Goal: Find specific fact: Find specific fact

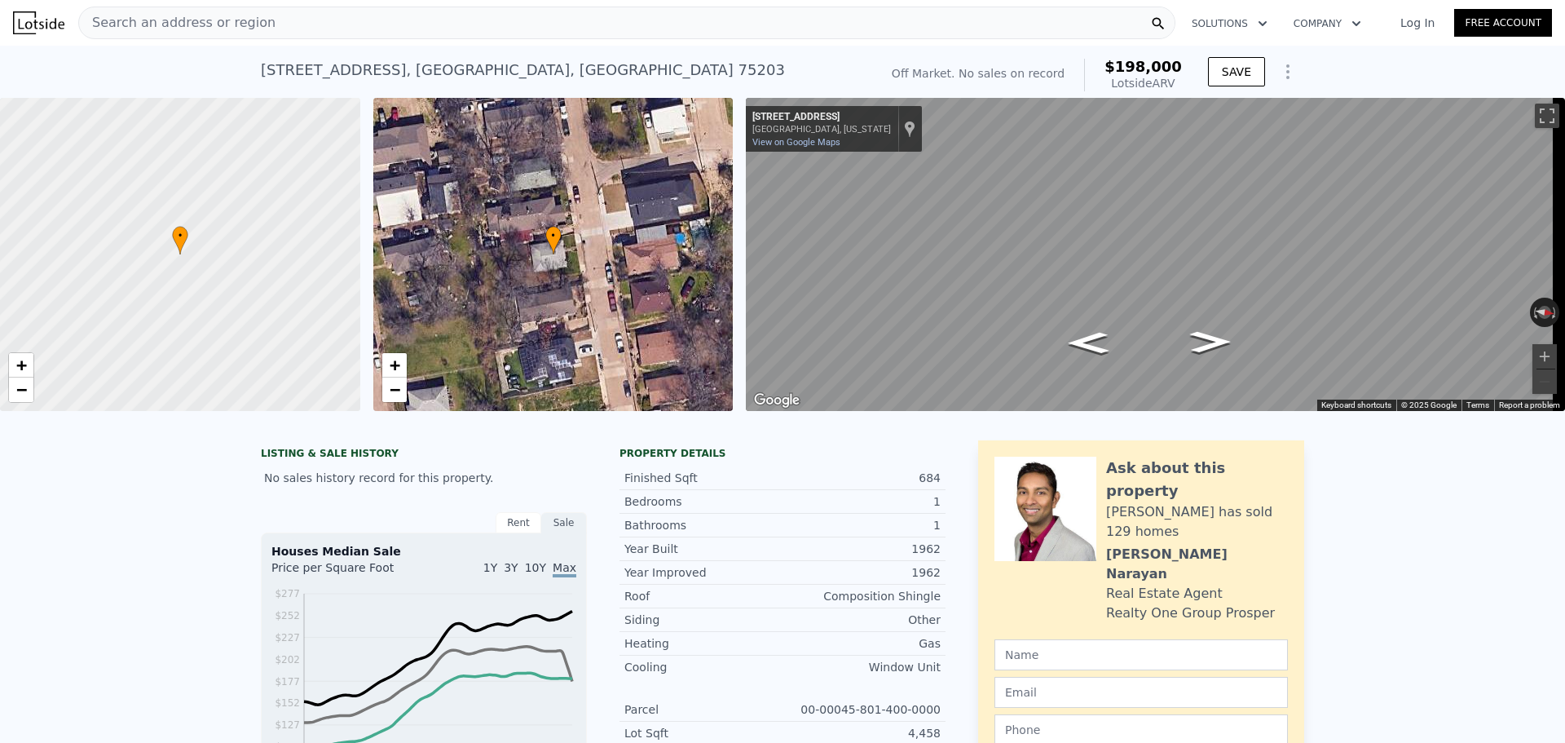
click at [407, 17] on div "Search an address or region" at bounding box center [626, 23] width 1097 height 33
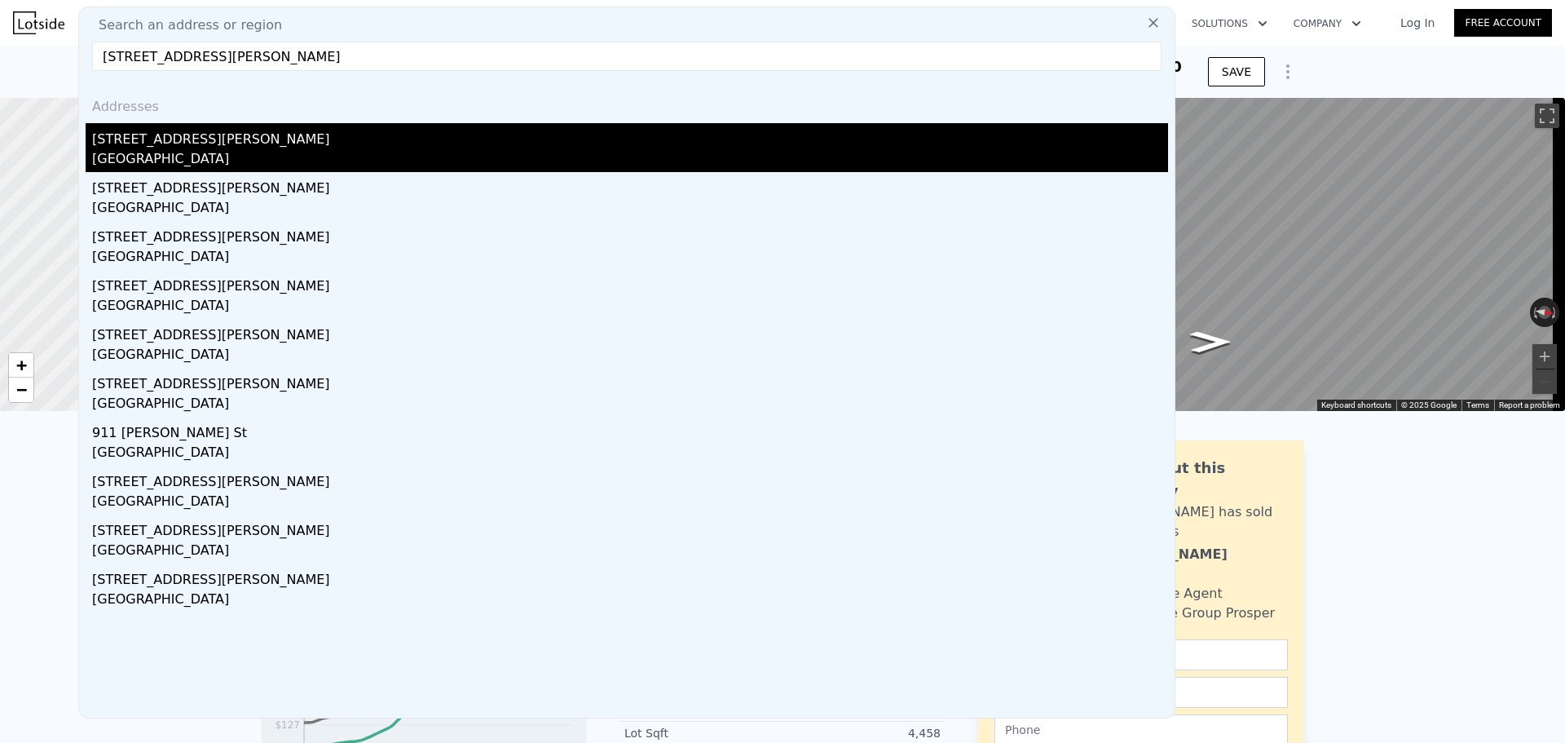
type input "[STREET_ADDRESS][PERSON_NAME]"
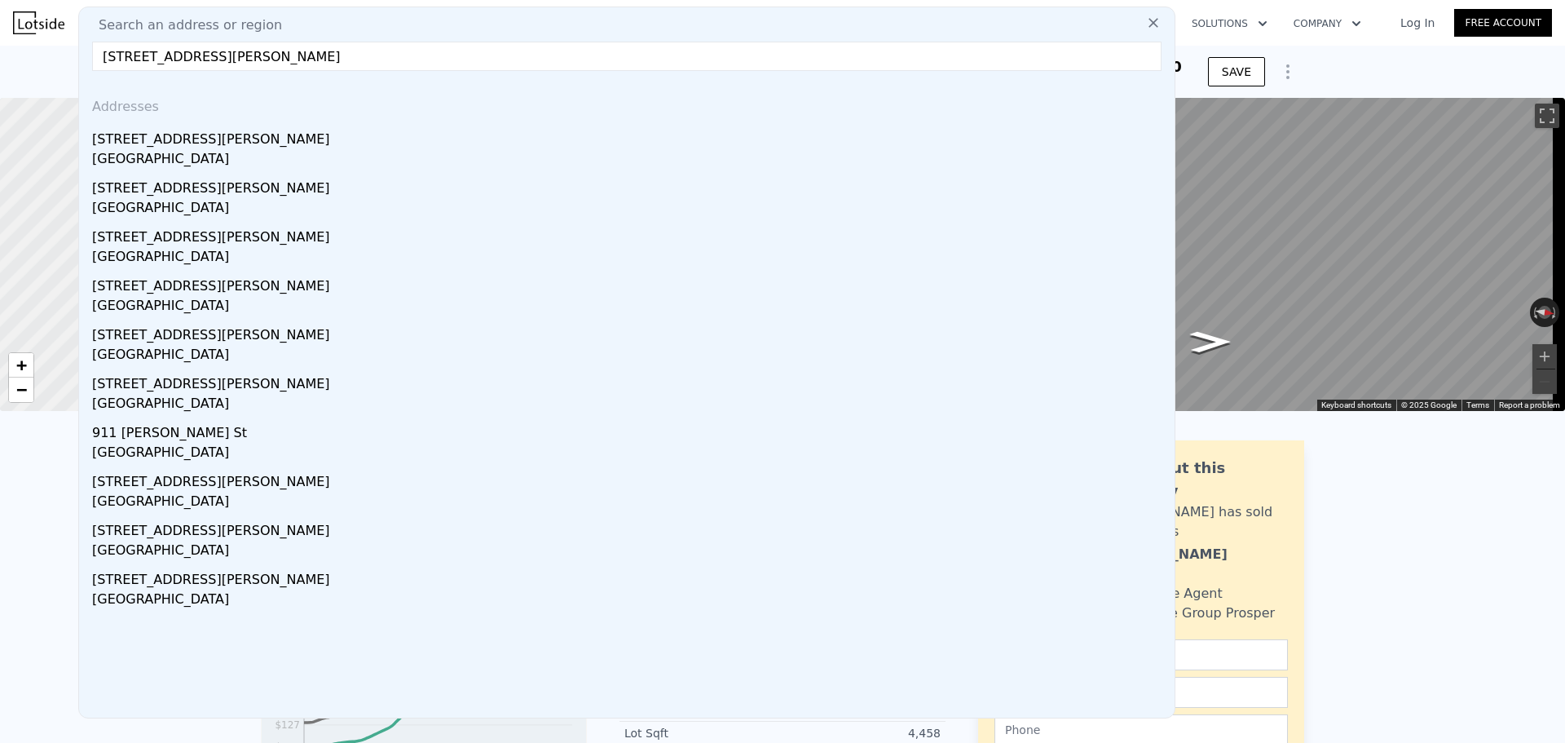
click at [324, 156] on div "[GEOGRAPHIC_DATA]" at bounding box center [630, 160] width 1076 height 23
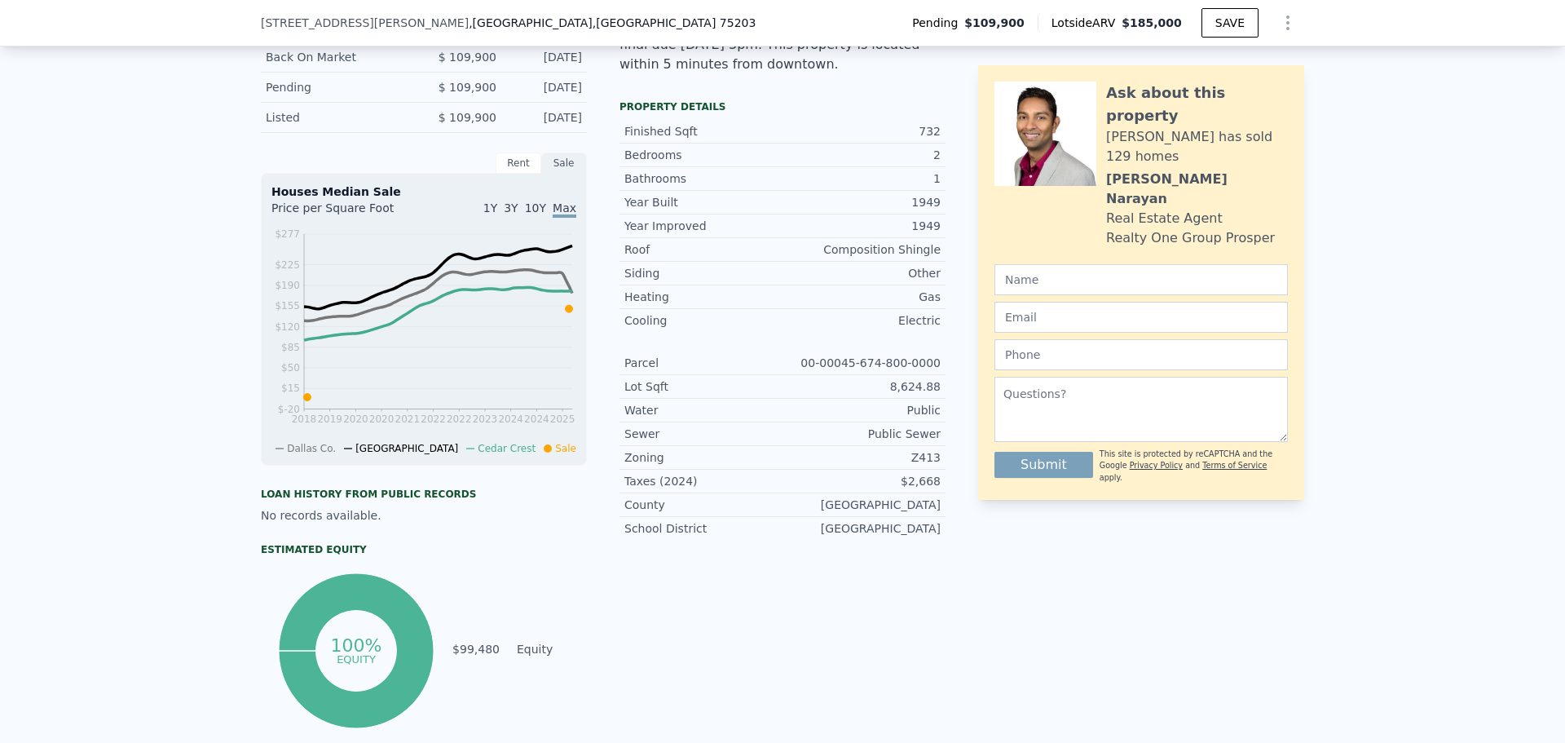
scroll to position [483, 0]
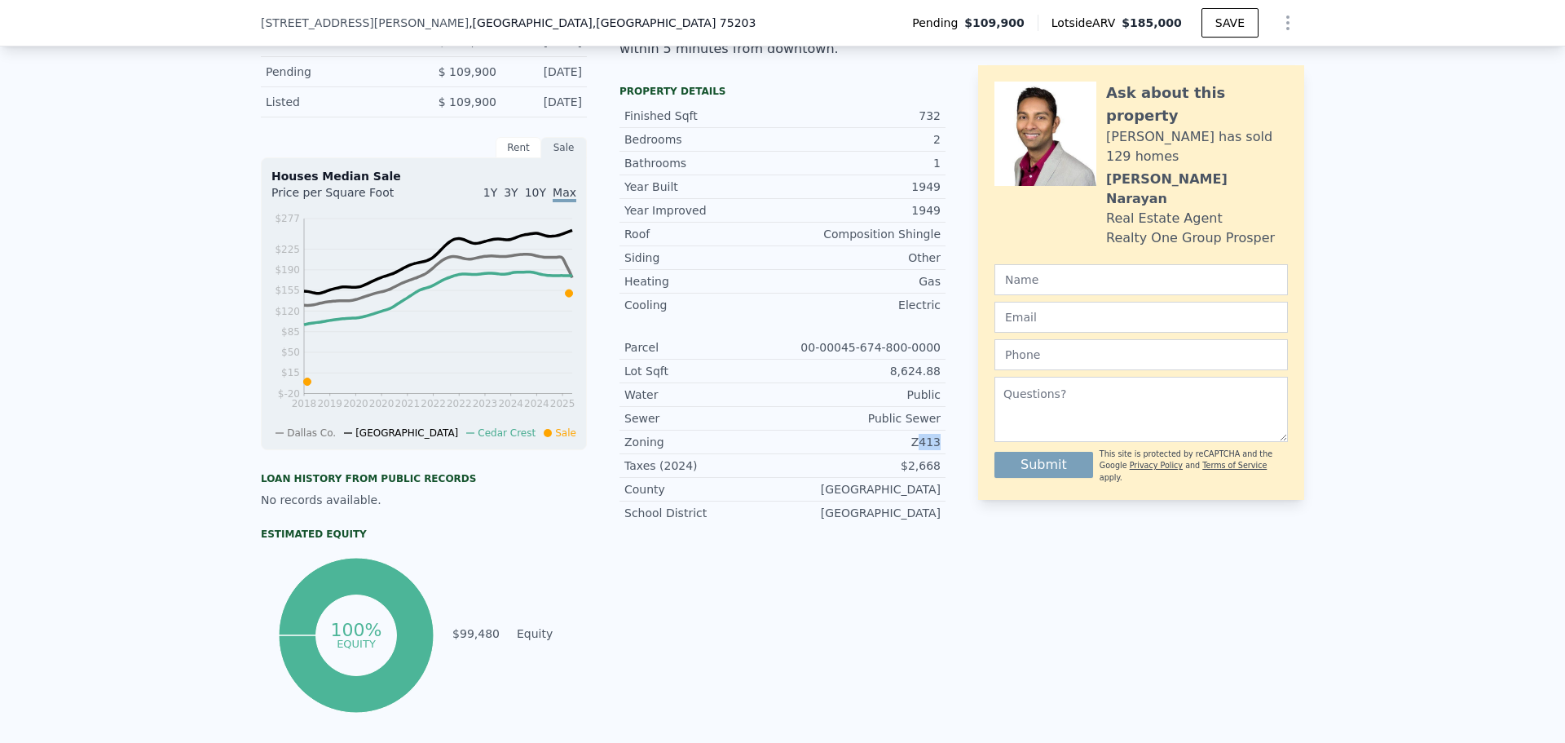
click at [918, 455] on div "LISTING & SALE HISTORY Pending $ 109,900 [DATE] Back On Market $ 109,900 [DATE]…" at bounding box center [782, 345] width 1043 height 743
drag, startPoint x: 906, startPoint y: 457, endPoint x: 938, endPoint y: 457, distance: 32.6
click at [928, 450] on div "Z413" at bounding box center [862, 442] width 158 height 16
click at [934, 450] on div "Z413" at bounding box center [862, 442] width 158 height 16
copy div "Z413"
